Goal: Use online tool/utility: Utilize a website feature to perform a specific function

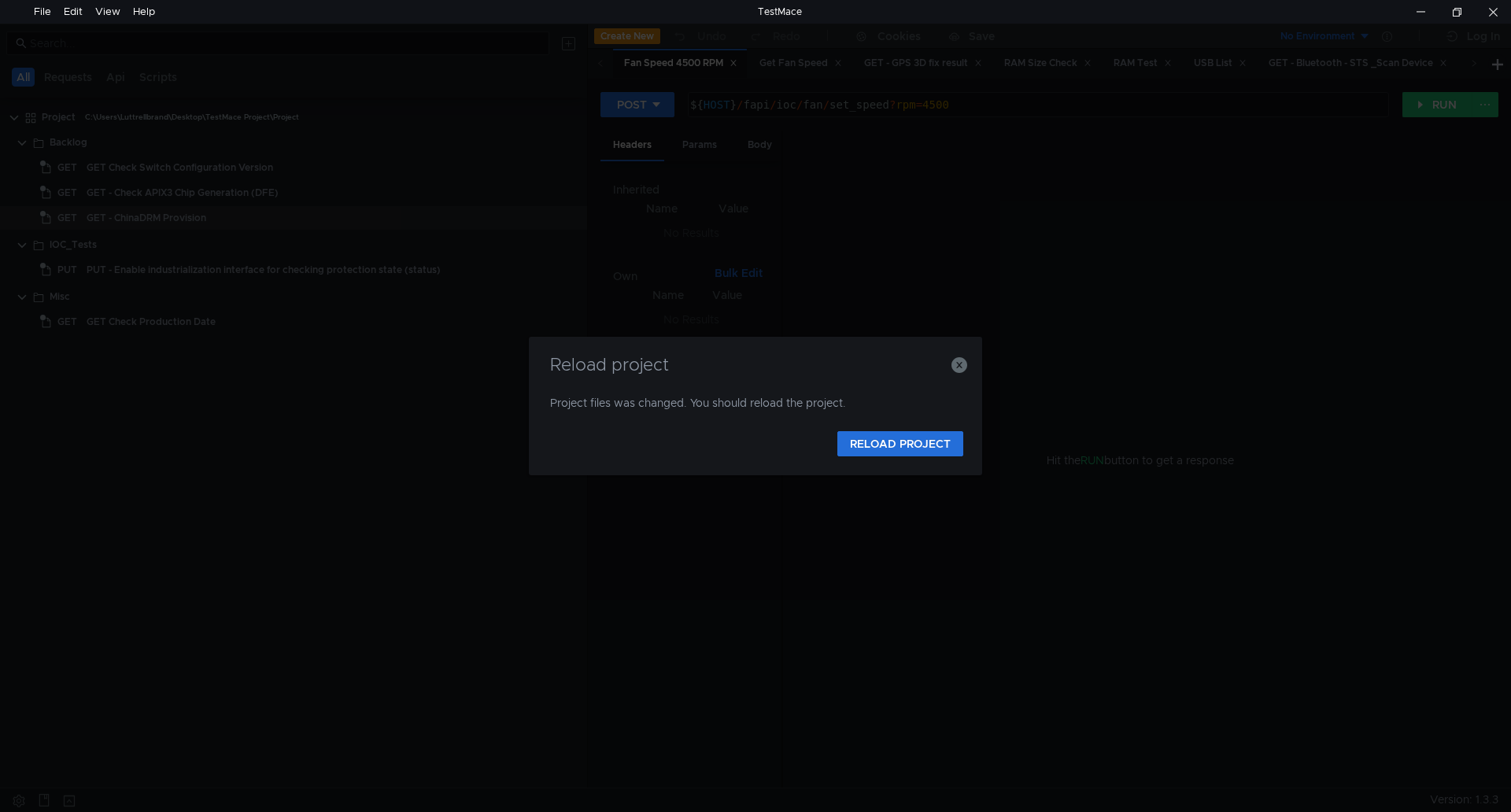
click at [434, 24] on div "Reload project Project files was changed. You should reload the project. RELOAD…" at bounding box center [755, 406] width 1511 height 812
click at [880, 431] on button "RELOAD PROJECT" at bounding box center [900, 443] width 126 height 25
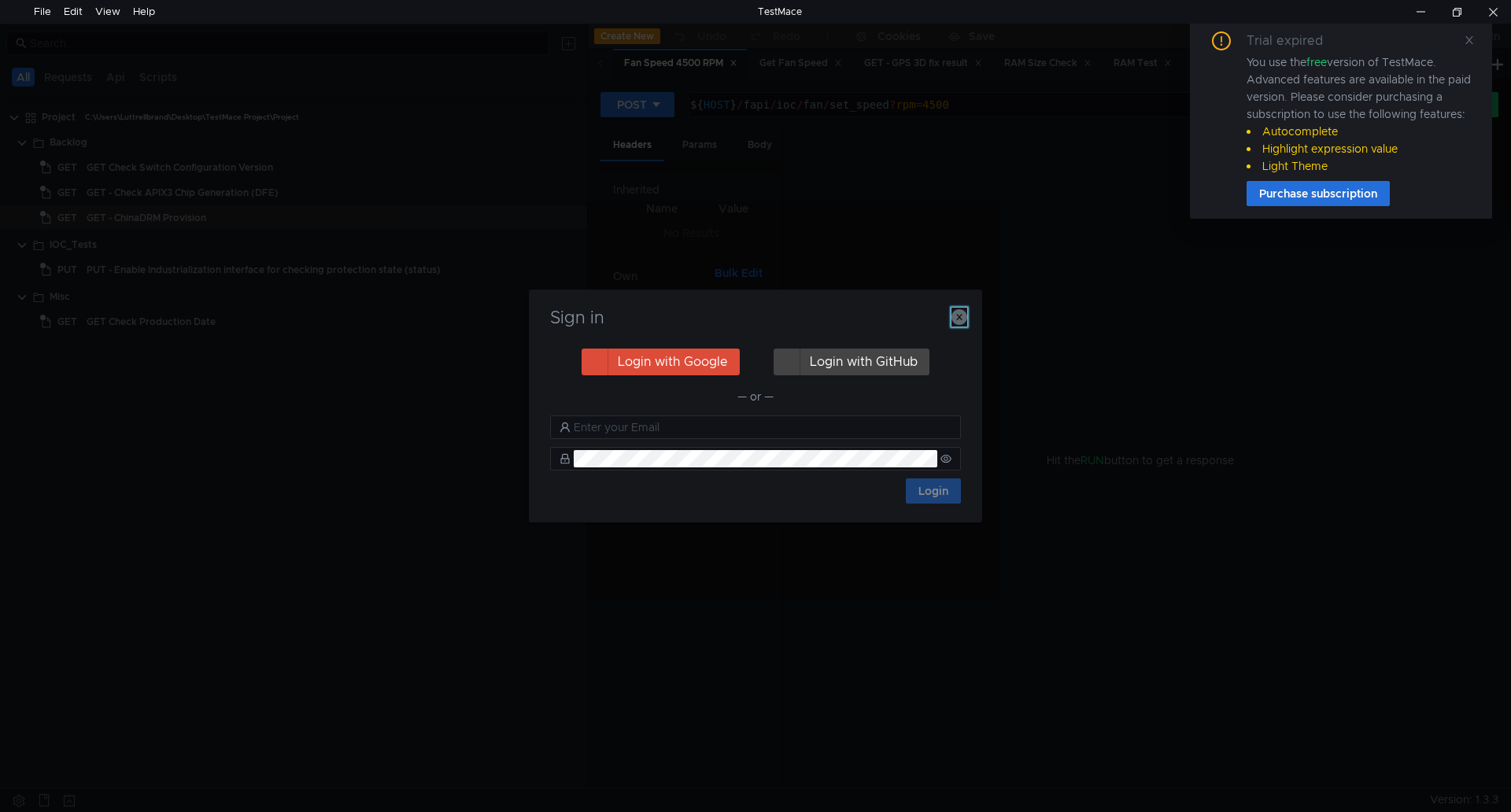
click at [963, 317] on icon "button" at bounding box center [959, 317] width 16 height 16
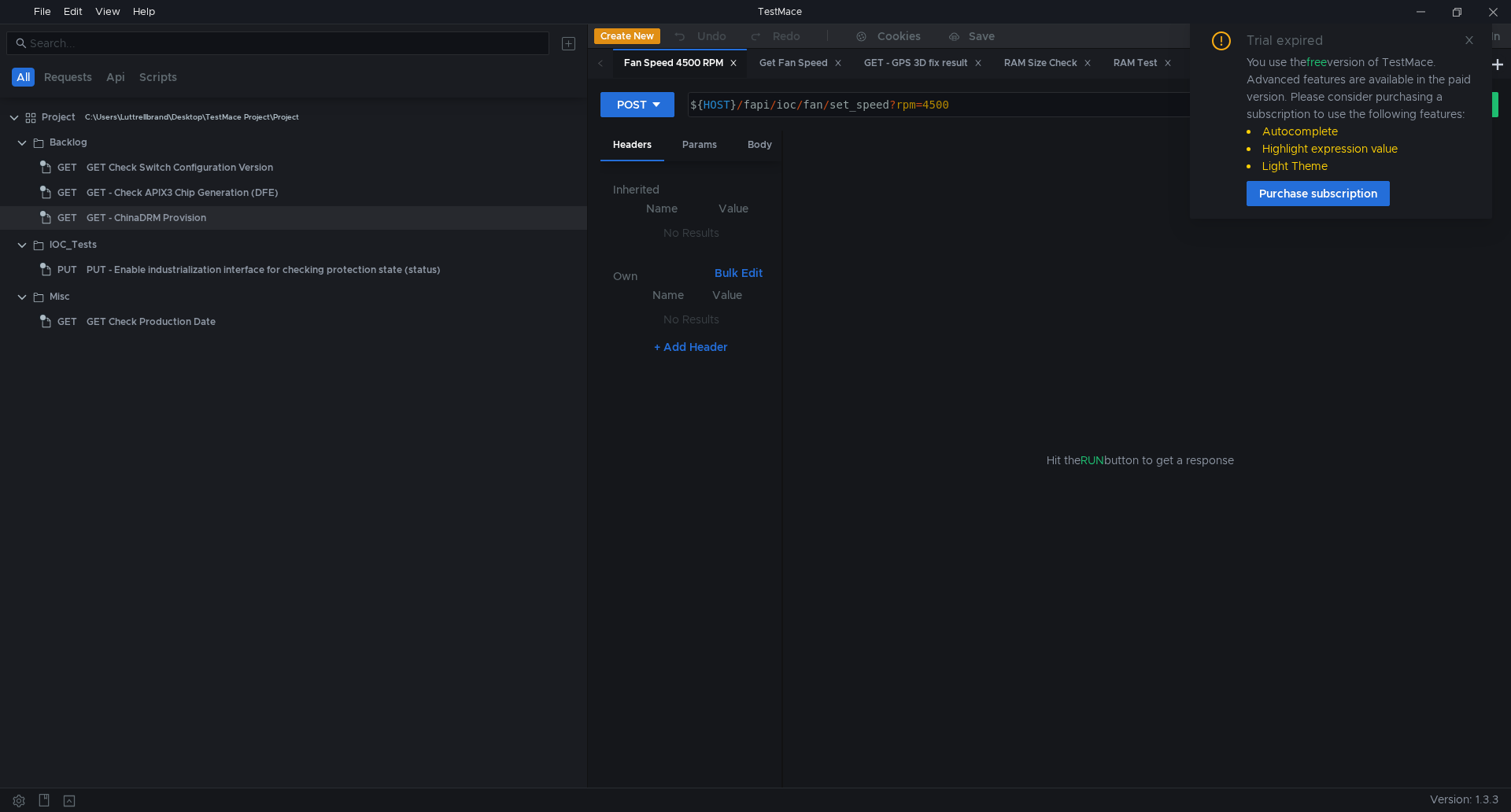
drag, startPoint x: 67, startPoint y: 436, endPoint x: 98, endPoint y: 380, distance: 64.0
click at [67, 436] on tree-viewport "Project C:\Users\Luttrellbrand\Desktop\TestMace Project\Project Backlog GET GET…" at bounding box center [293, 445] width 587 height 683
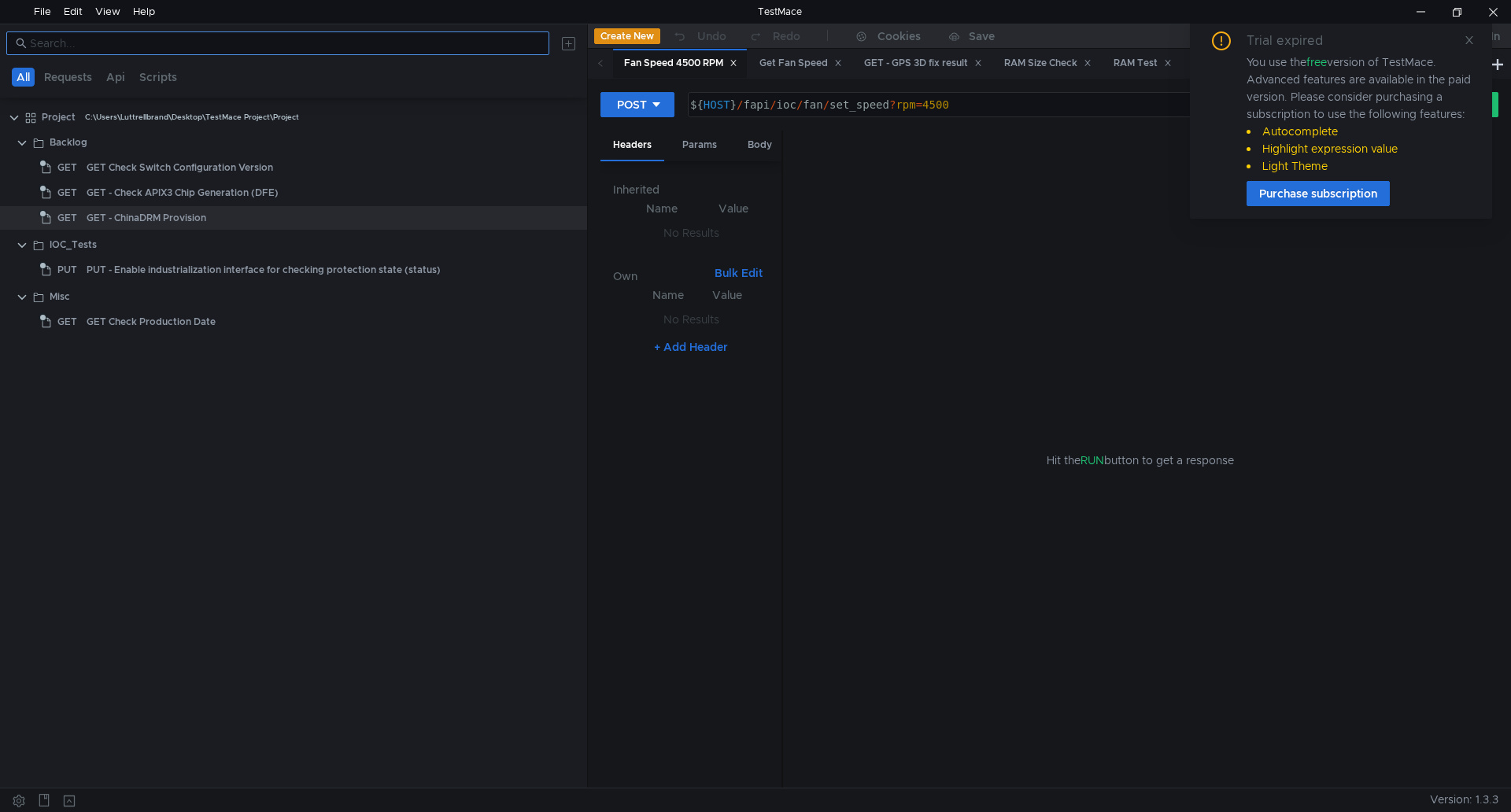
click at [431, 39] on input at bounding box center [284, 43] width 510 height 17
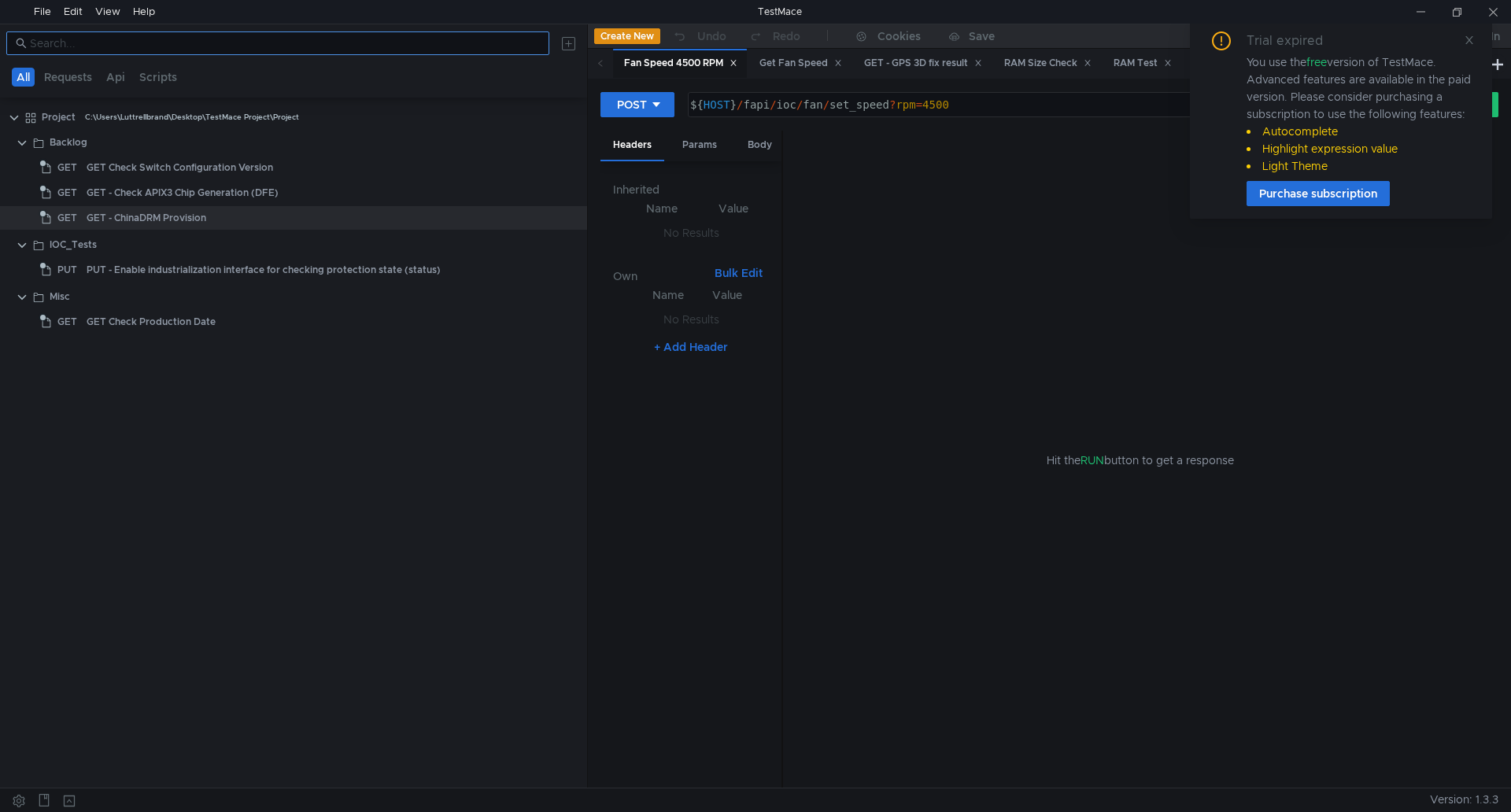
click at [310, 54] on nz-input-group at bounding box center [277, 43] width 543 height 23
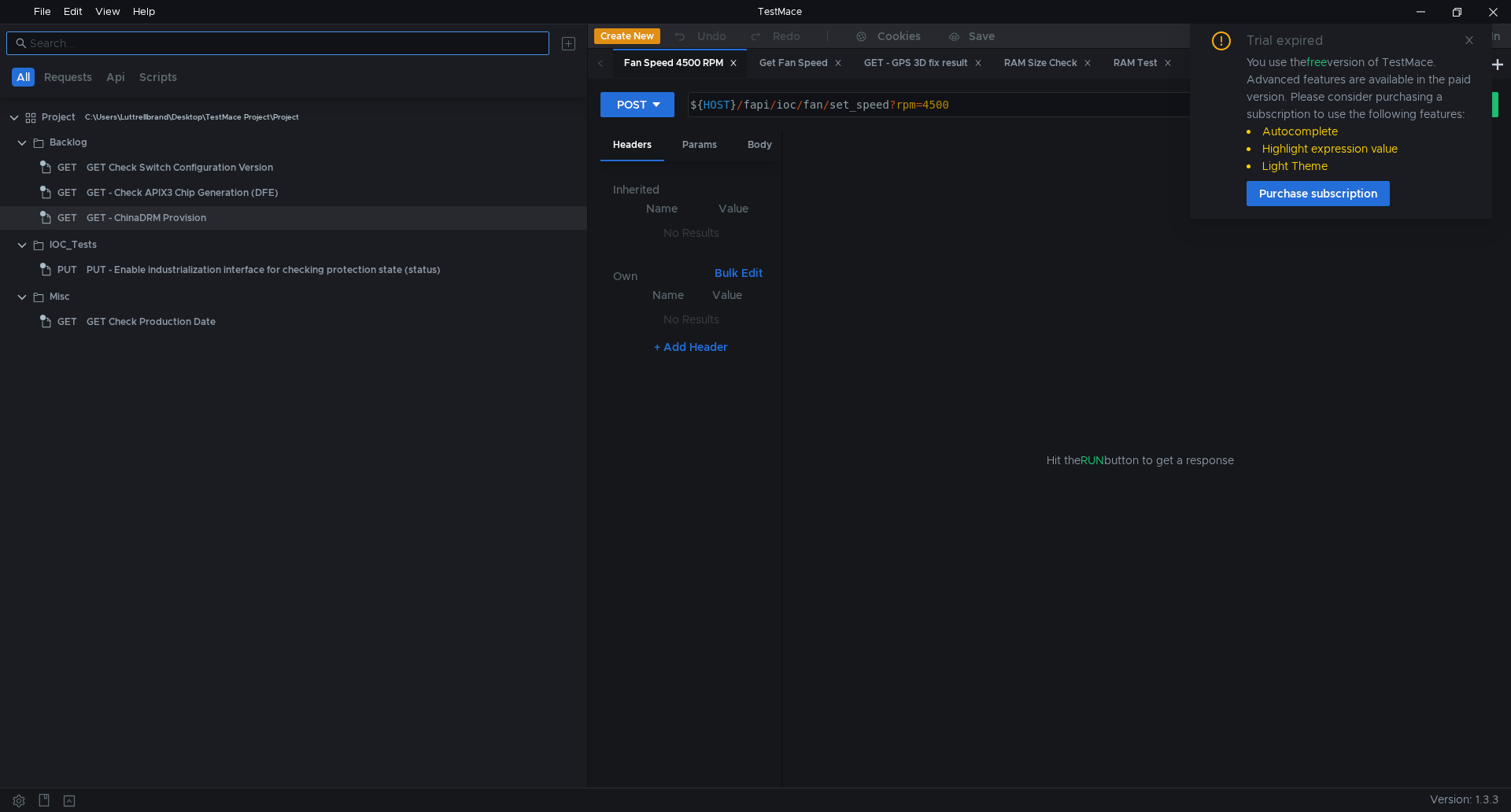
click at [313, 45] on input at bounding box center [284, 43] width 510 height 17
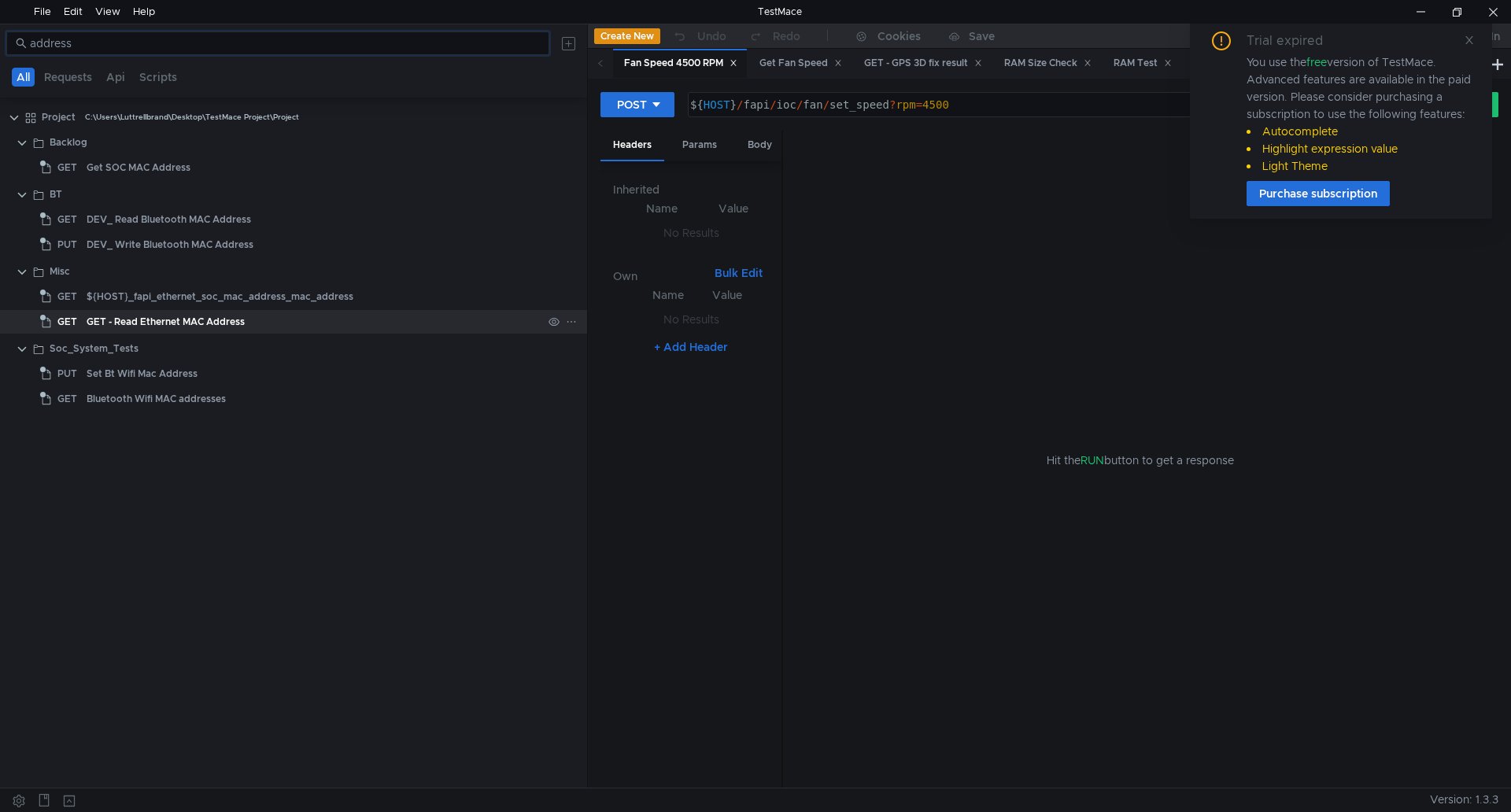
type input "address"
click at [289, 315] on div "GET - Read Ethernet MAC Address" at bounding box center [315, 322] width 456 height 23
click at [1467, 37] on icon at bounding box center [1469, 40] width 11 height 11
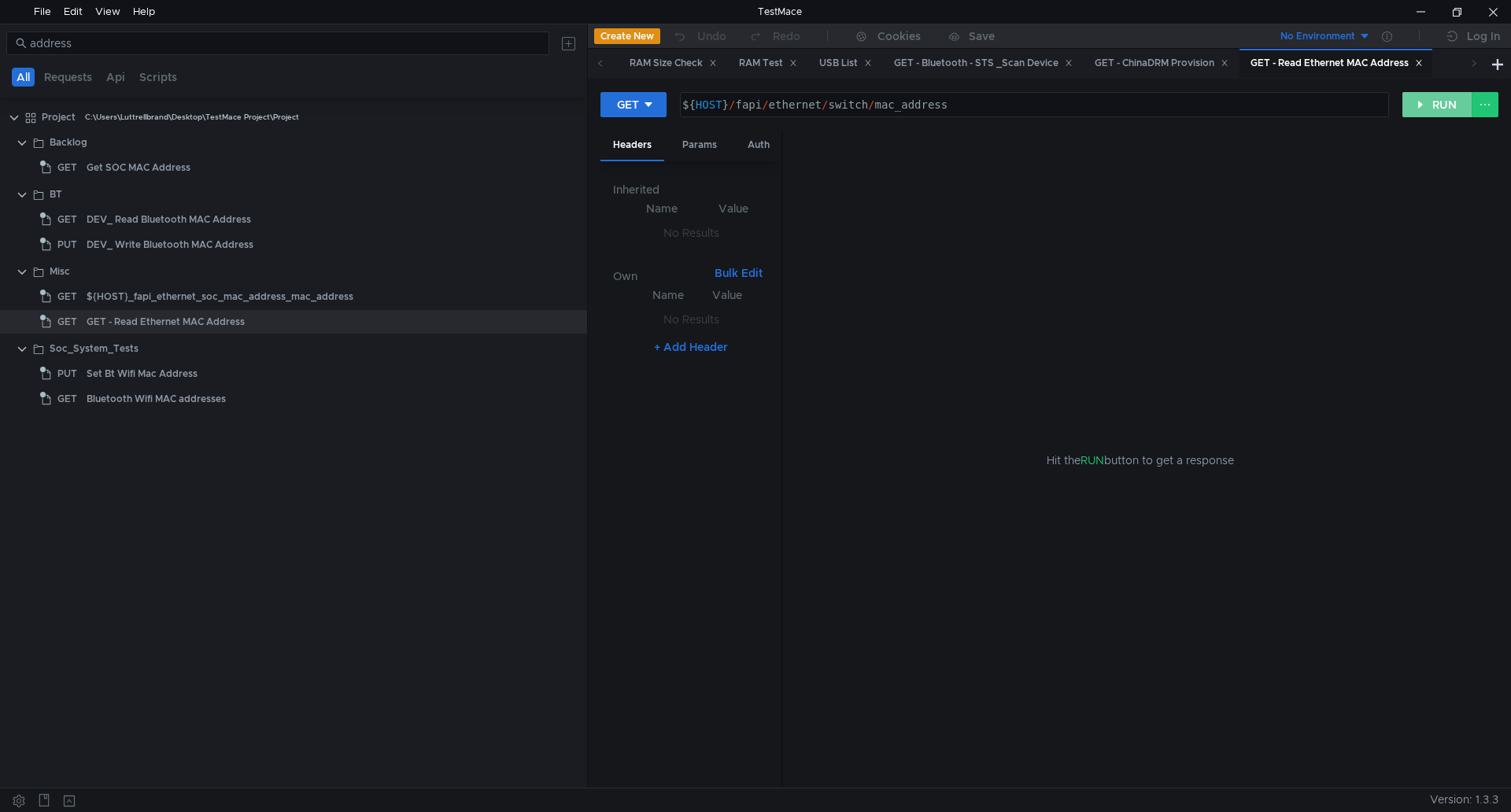
click at [1433, 107] on button "RUN" at bounding box center [1437, 104] width 70 height 25
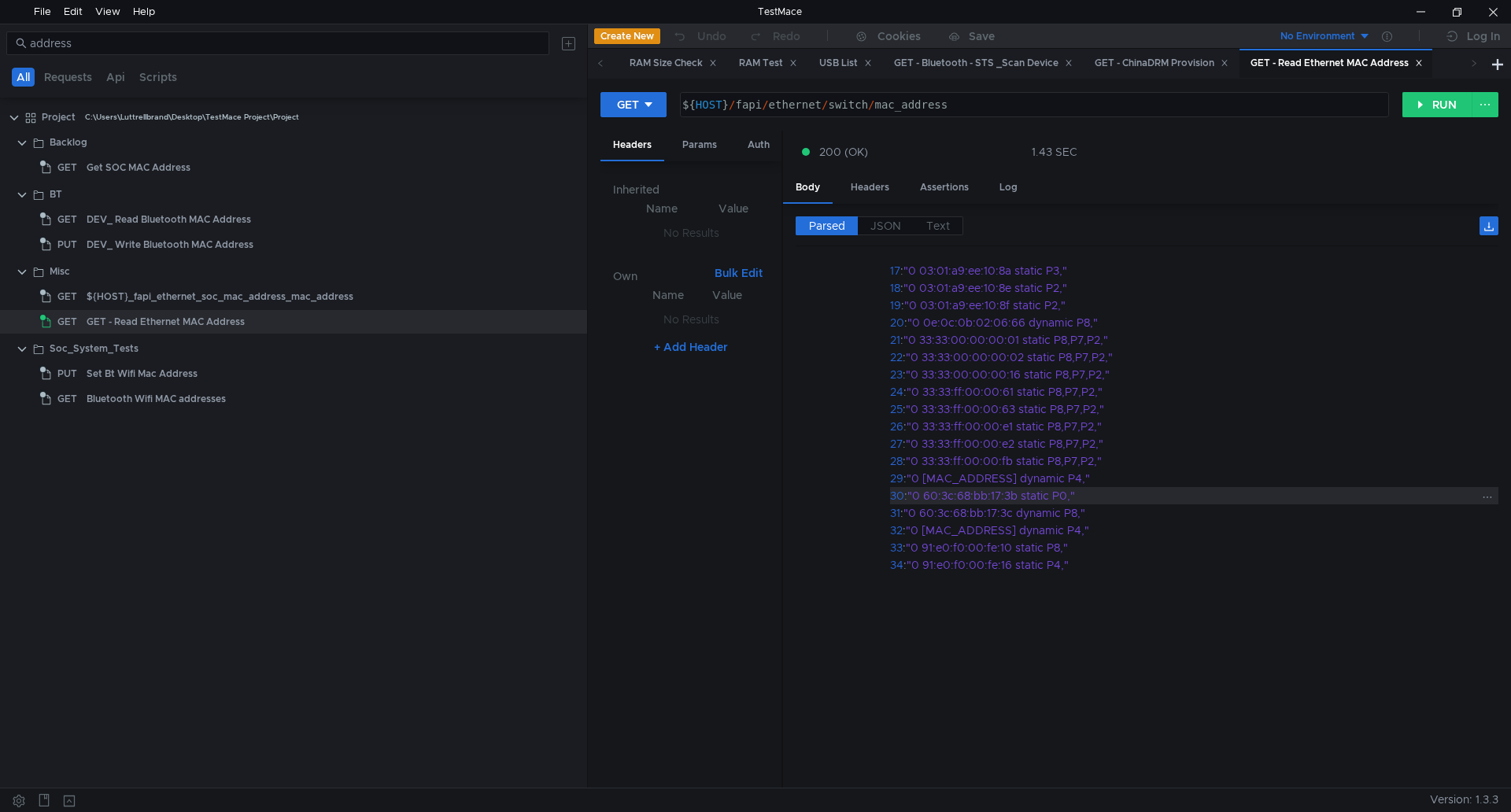
scroll to position [452, 0]
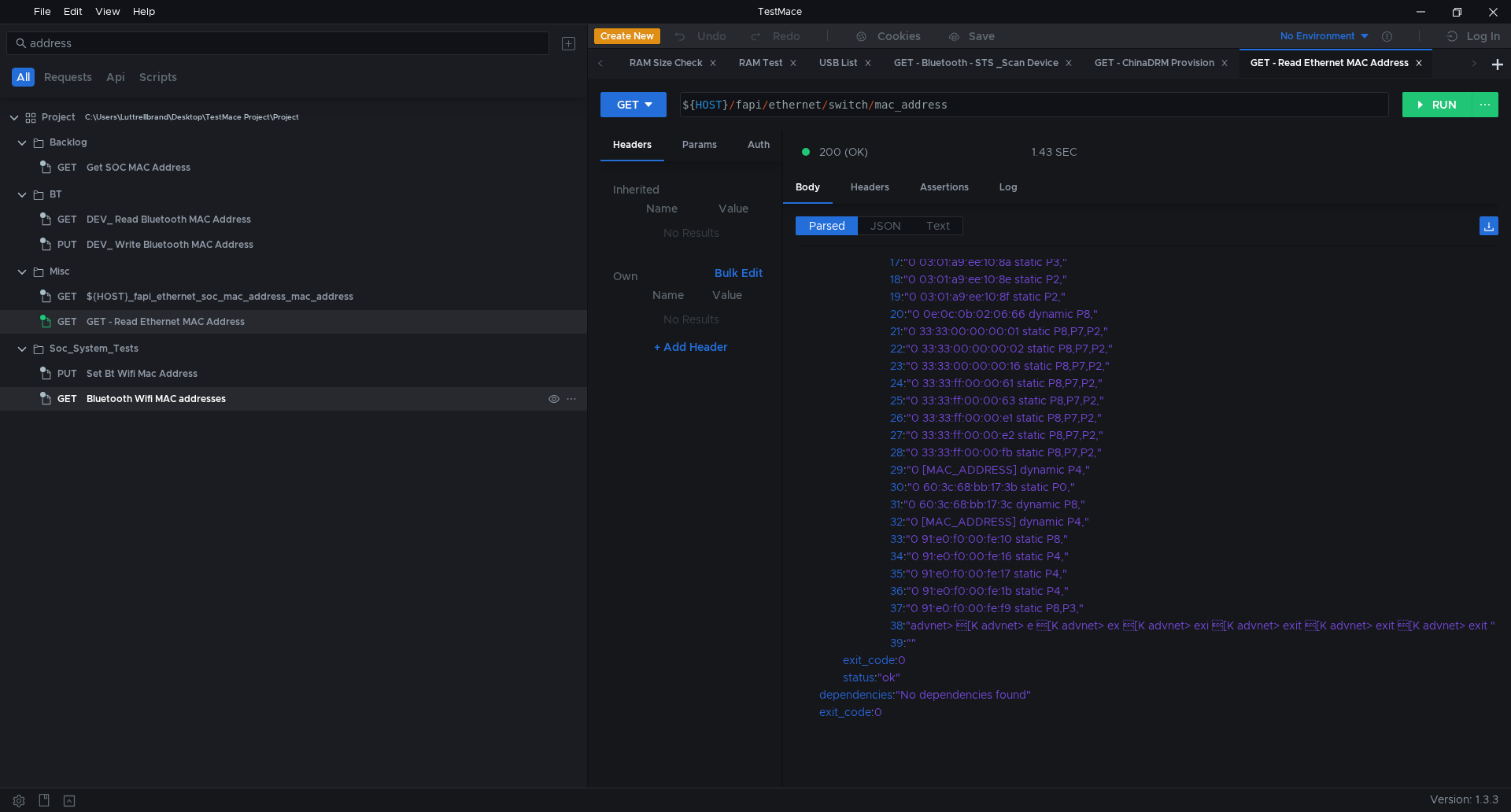
click at [204, 403] on div "Bluetooth Wifi MAC addresses" at bounding box center [157, 398] width 139 height 23
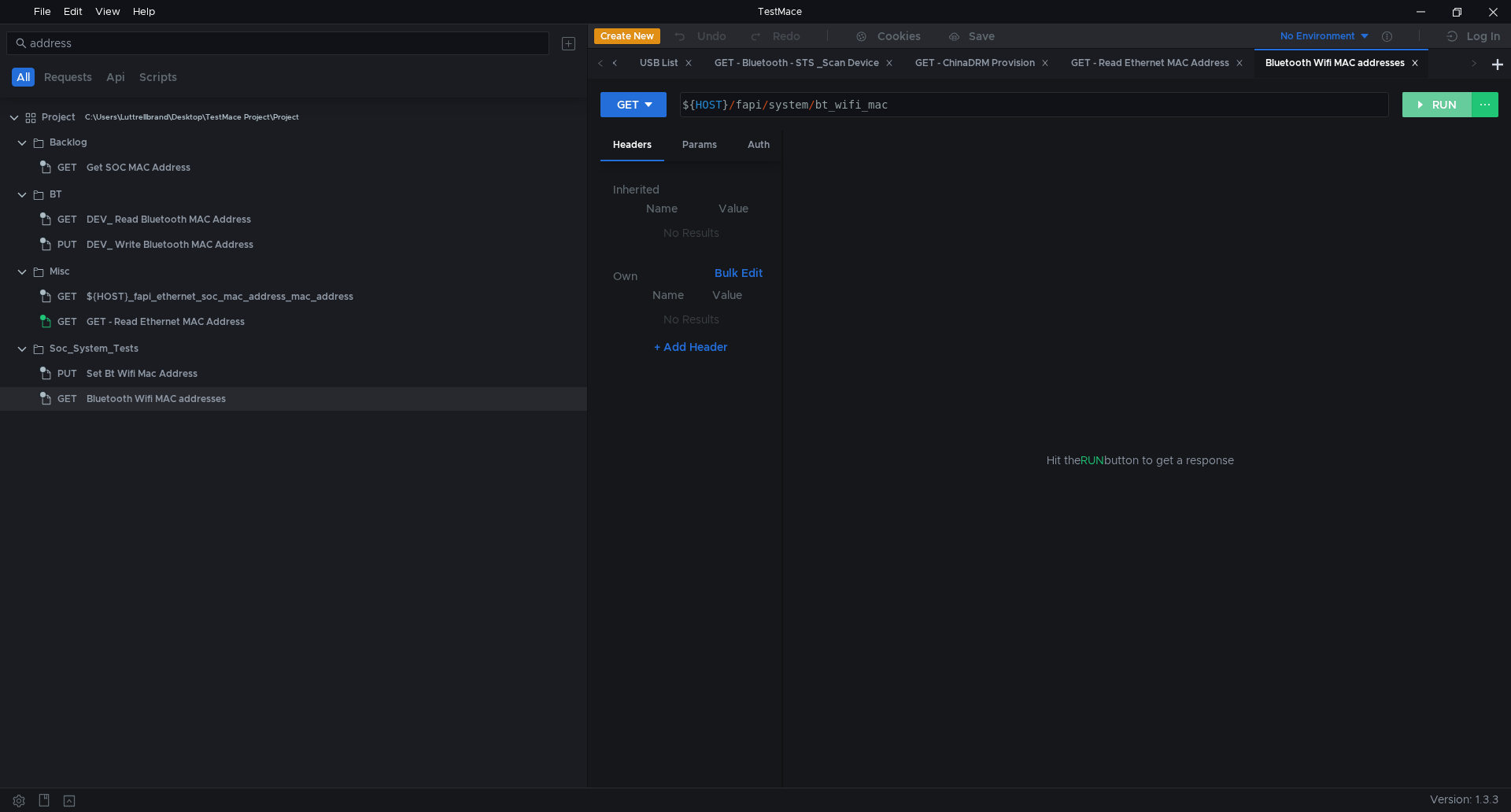
click at [1415, 97] on button "RUN" at bounding box center [1437, 104] width 70 height 25
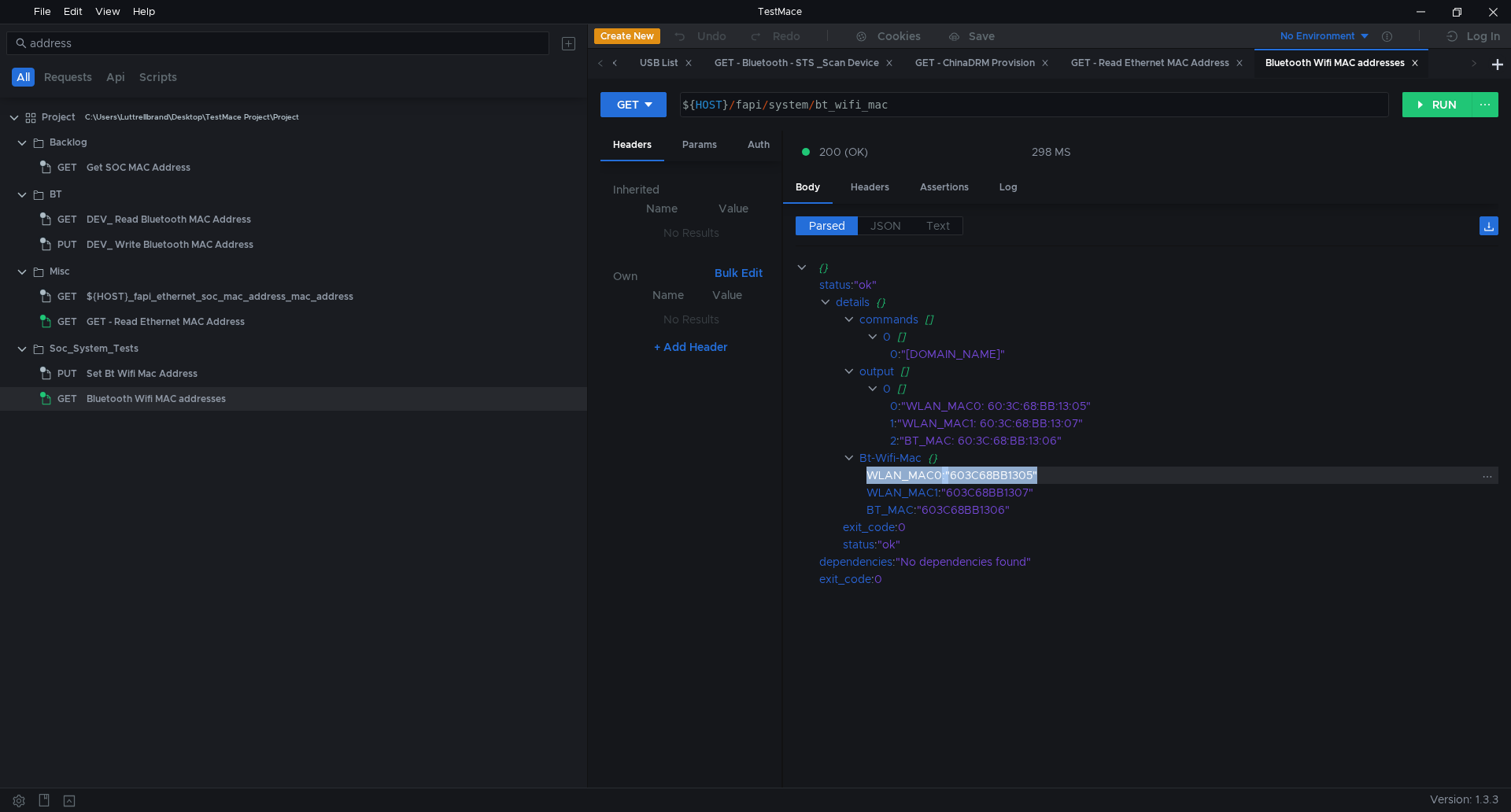
copy div "WLAN_MAC0 : "603C68BB1305""
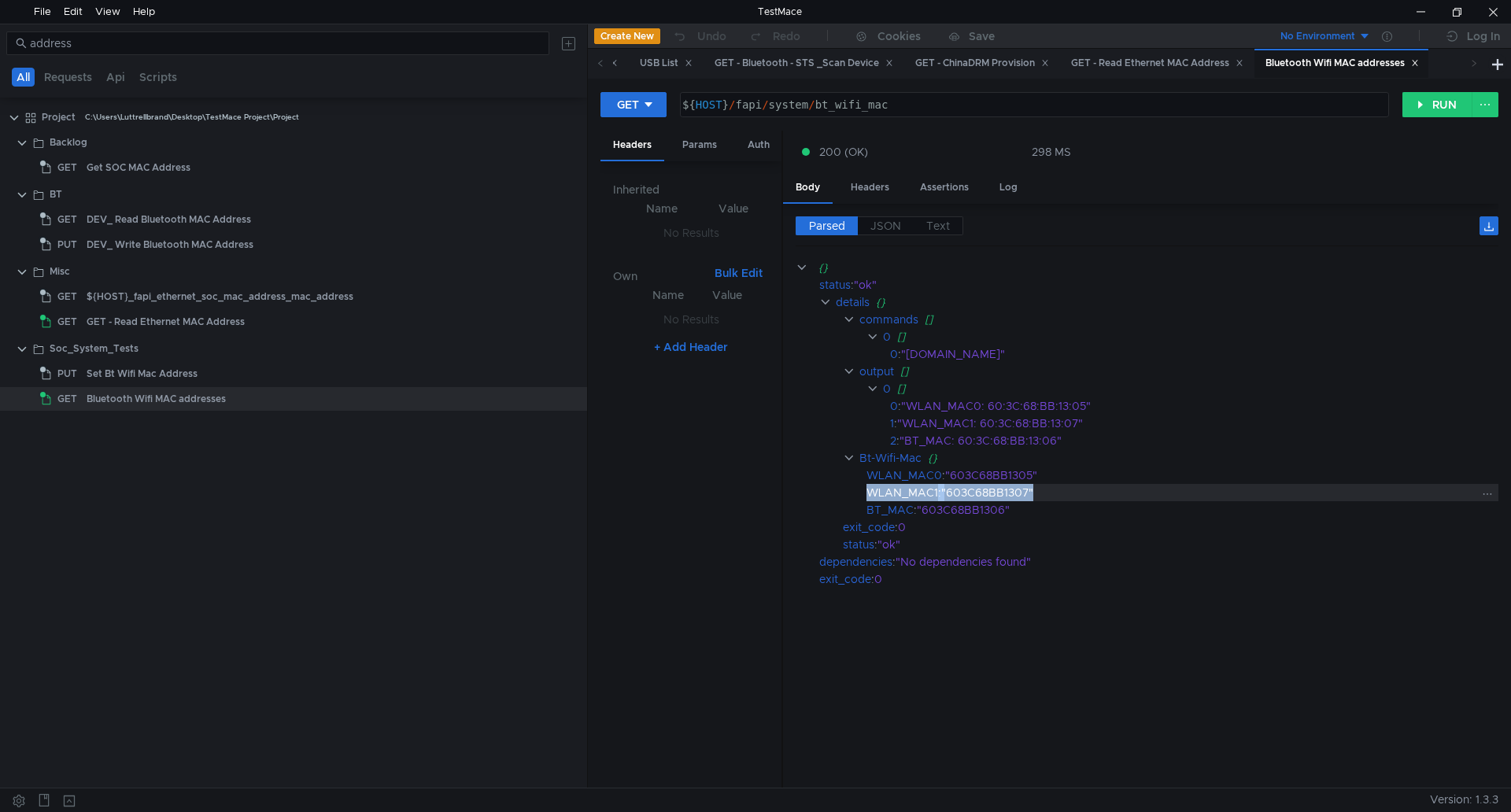
copy div "WLAN_MAC1 : "603C68BB1307""
drag, startPoint x: 866, startPoint y: 489, endPoint x: 1060, endPoint y: 488, distance: 194.0
click at [1060, 488] on div "WLAN_MAC1 : "603C68BB1307"" at bounding box center [1182, 492] width 632 height 17
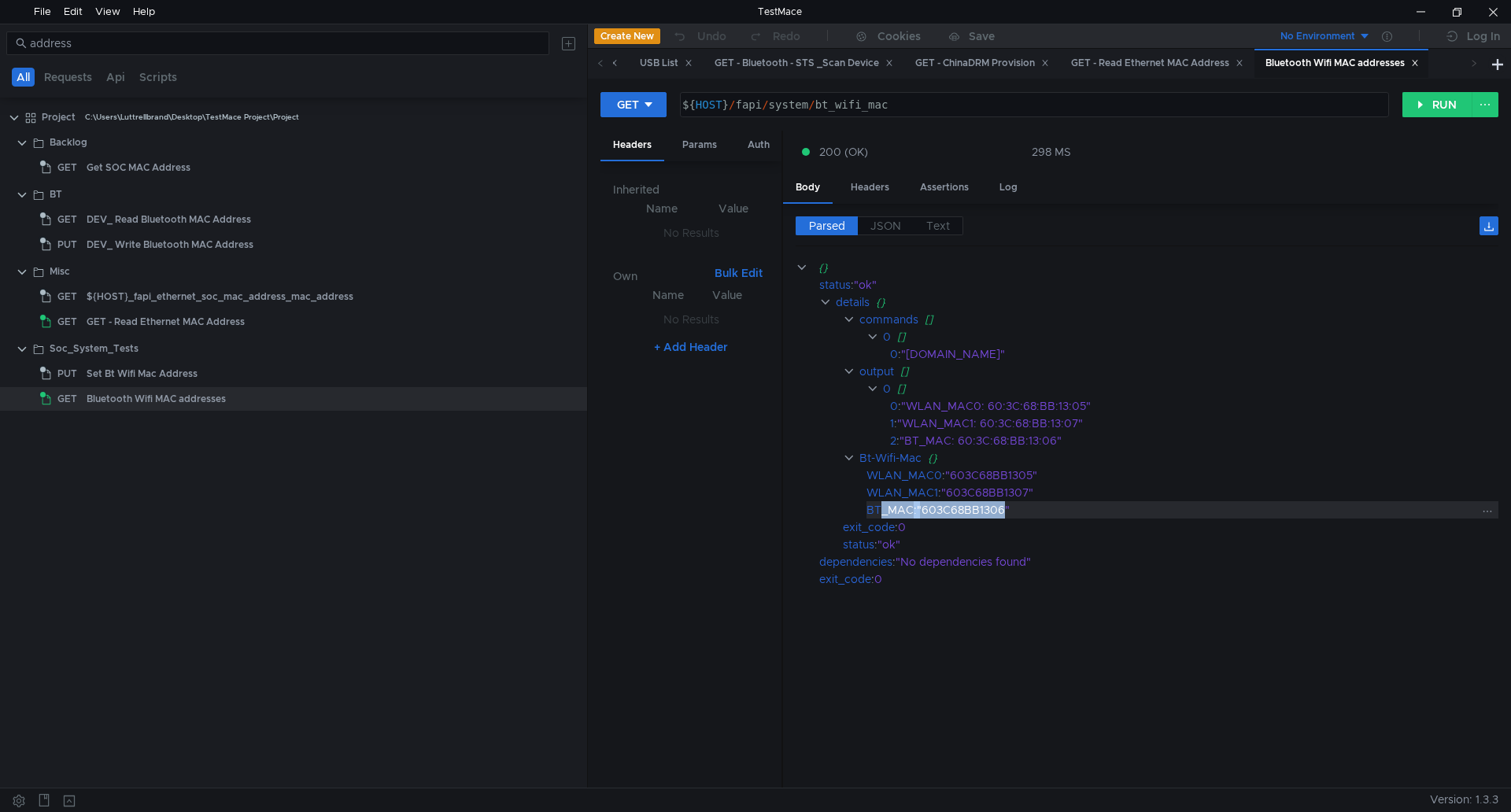
drag, startPoint x: 1006, startPoint y: 512, endPoint x: 883, endPoint y: 501, distance: 123.5
click at [883, 501] on div "BT_MAC : "603C68BB1306"" at bounding box center [1182, 509] width 632 height 17
copy div "BT_MAC : "603C68BB1306""
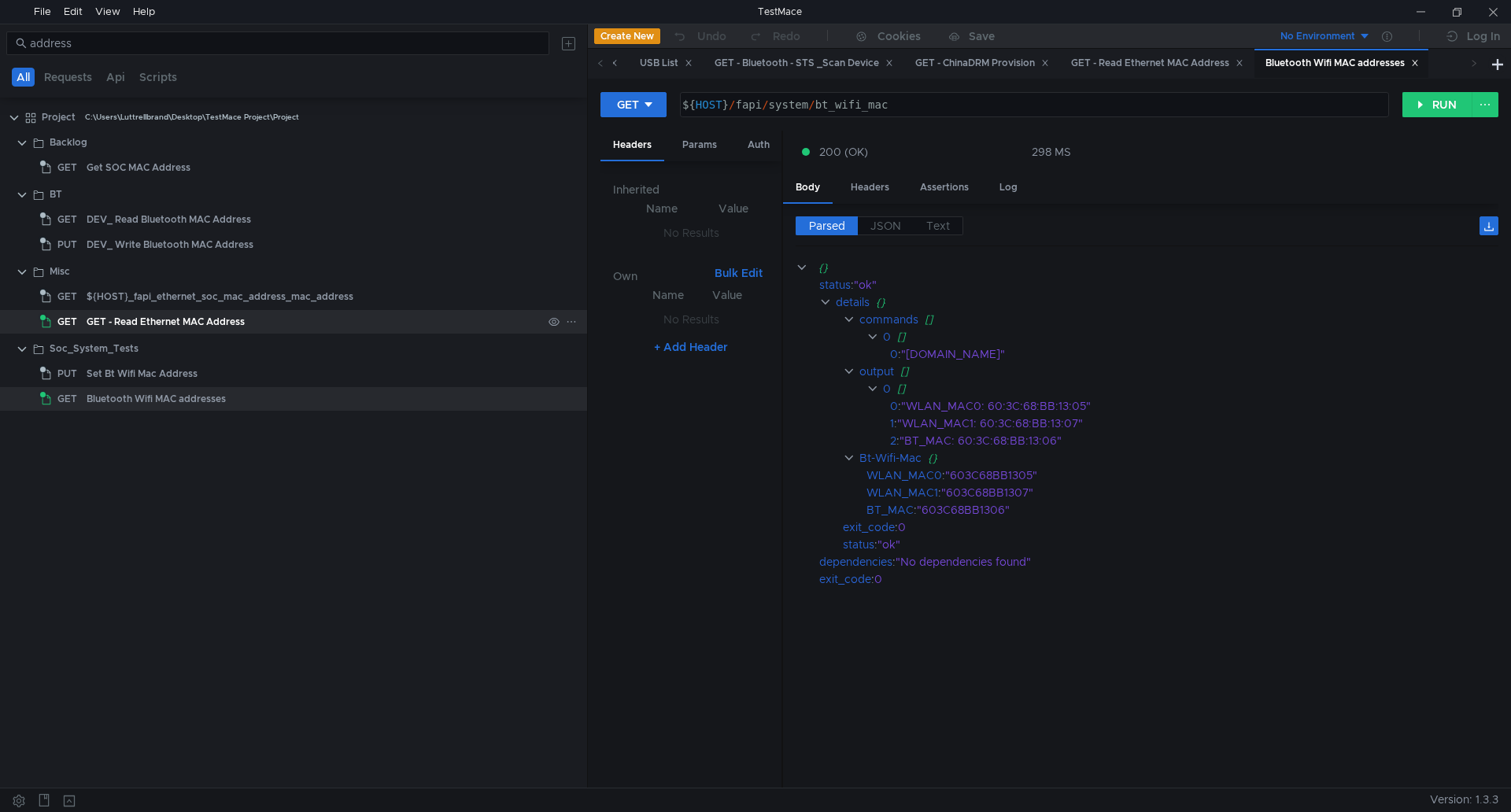
click at [350, 323] on div "GET - Read Ethernet MAC Address" at bounding box center [315, 322] width 456 height 23
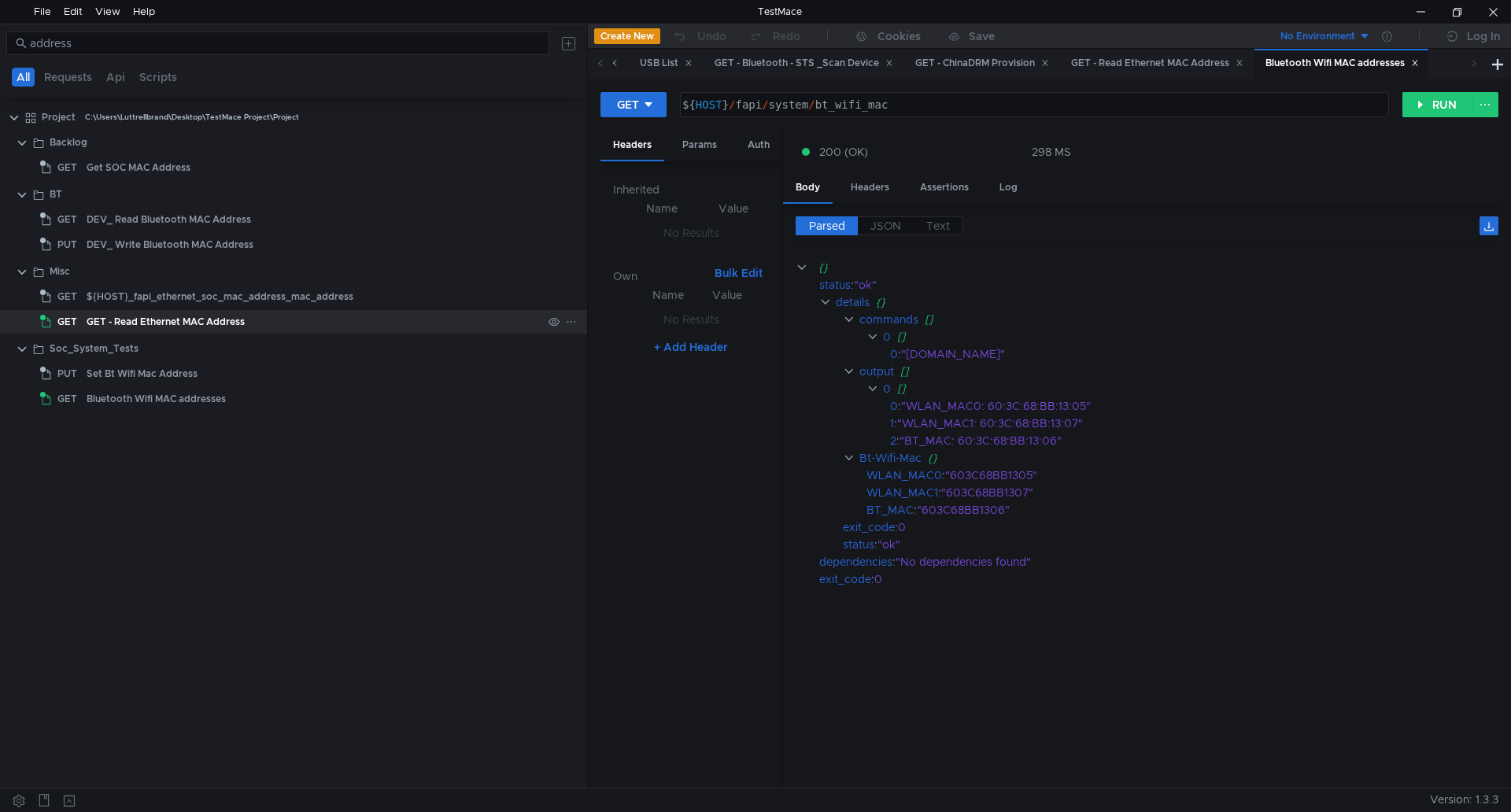
click at [350, 323] on div "GET - Read Ethernet MAC Address" at bounding box center [315, 322] width 456 height 23
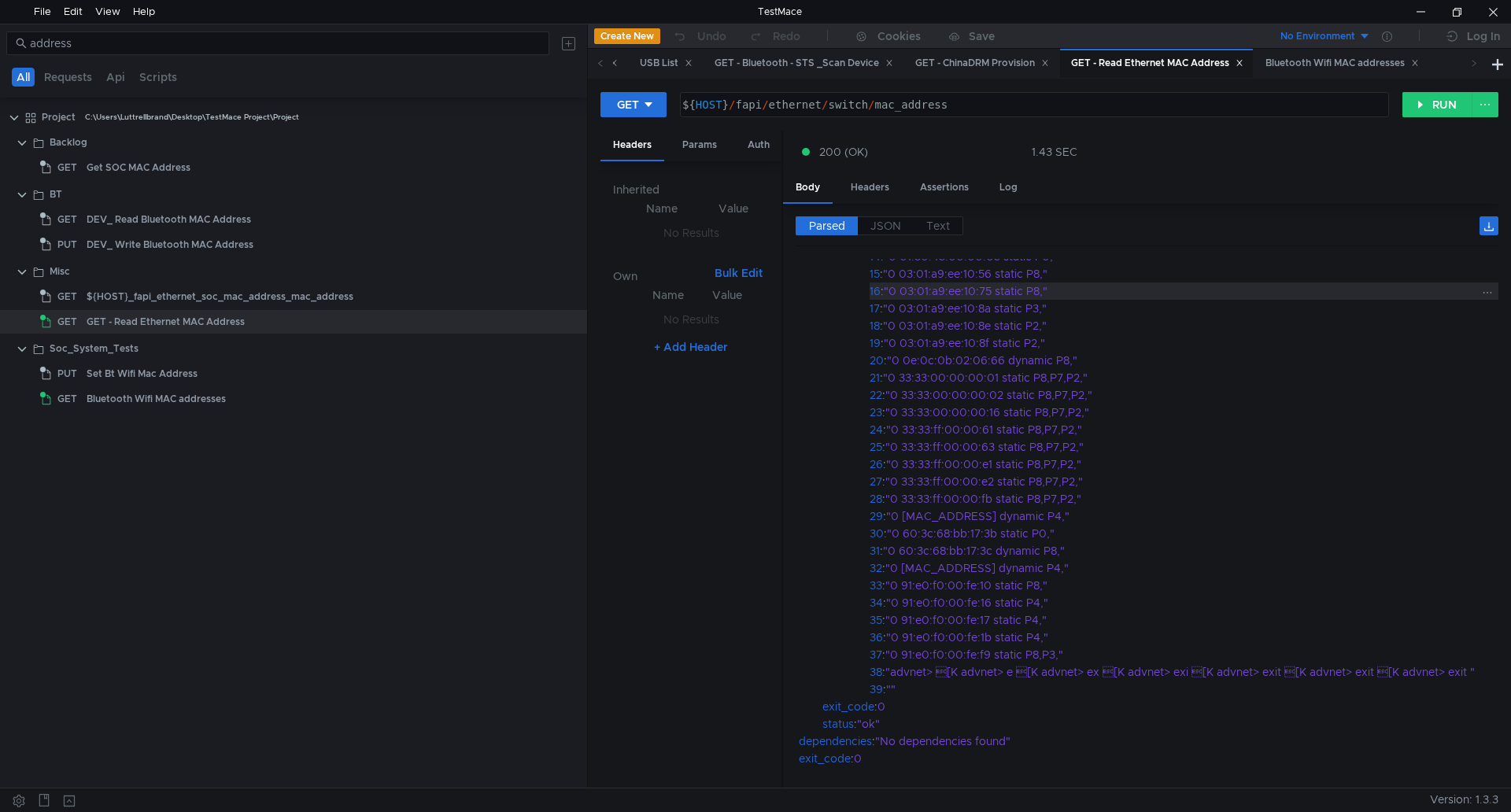
scroll to position [0, 22]
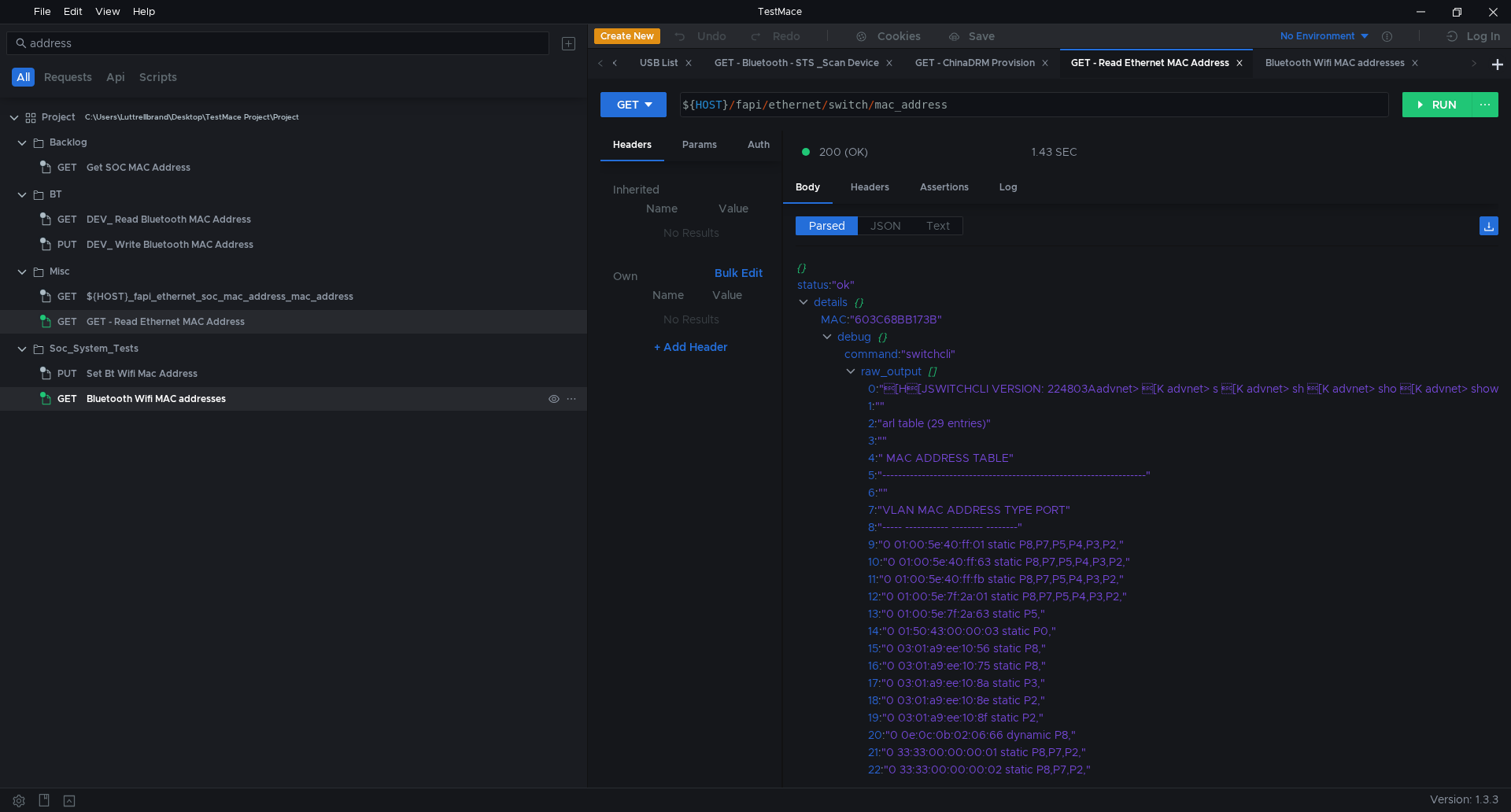
click at [266, 397] on div "Bluetooth Wifi MAC addresses" at bounding box center [315, 398] width 456 height 23
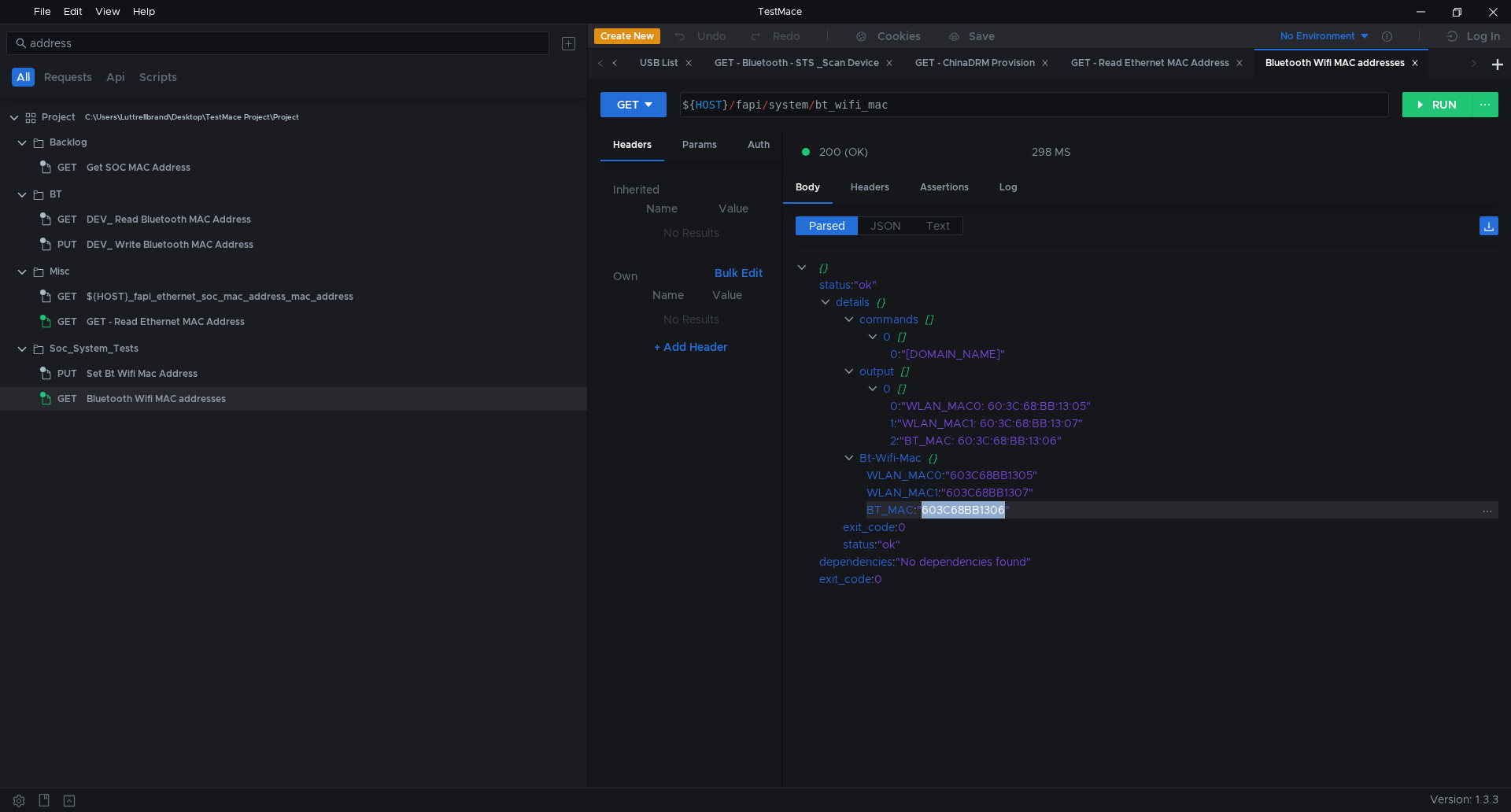
drag, startPoint x: 1004, startPoint y: 509, endPoint x: 924, endPoint y: 509, distance: 80.0
click at [924, 509] on div ""603C68BB1306"" at bounding box center [1197, 509] width 560 height 17
copy div "603C68BB1306"
